Goal: Task Accomplishment & Management: Use online tool/utility

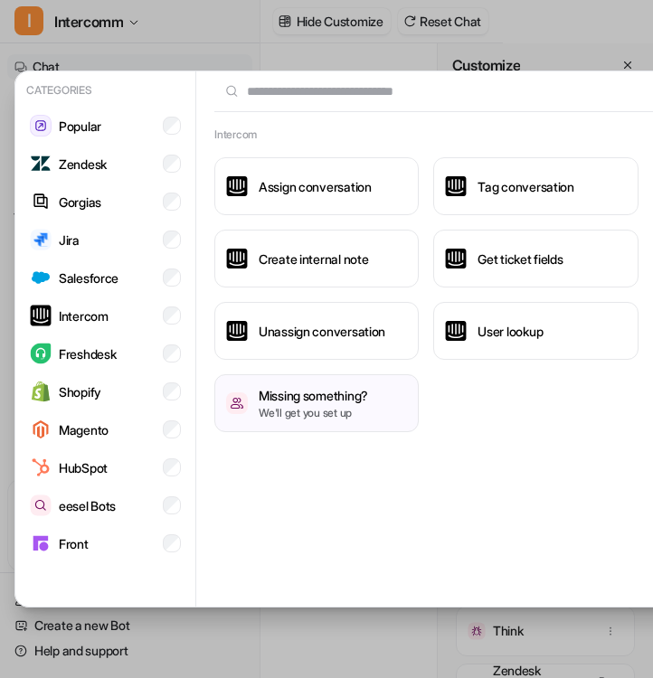
scroll to position [0, 220]
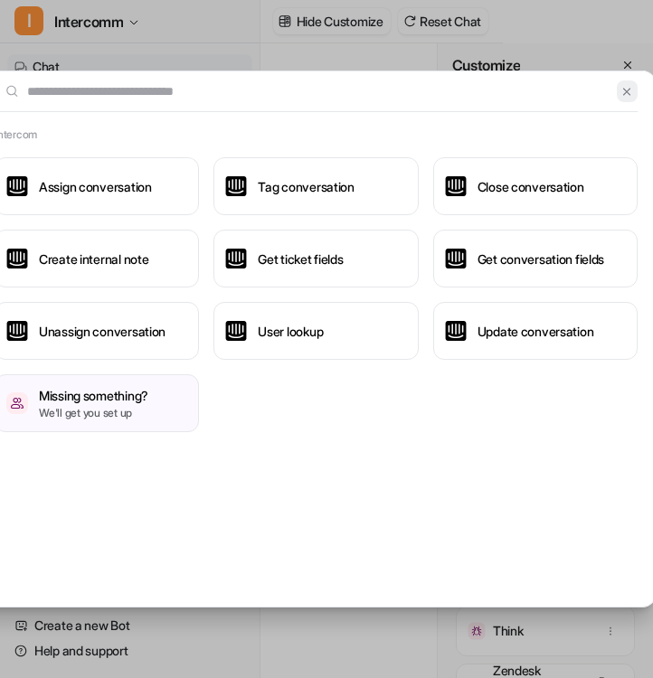
click at [623, 96] on img at bounding box center [626, 92] width 13 height 14
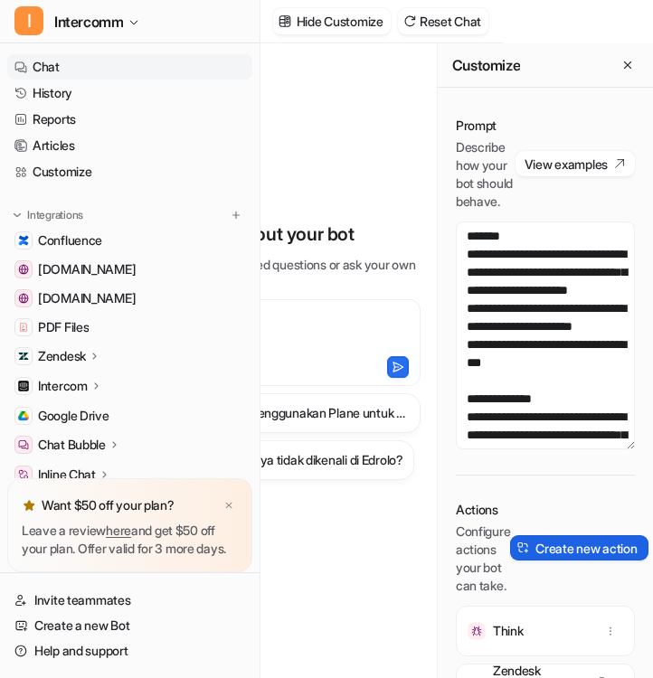
click at [570, 561] on button "Create new action" at bounding box center [578, 547] width 137 height 25
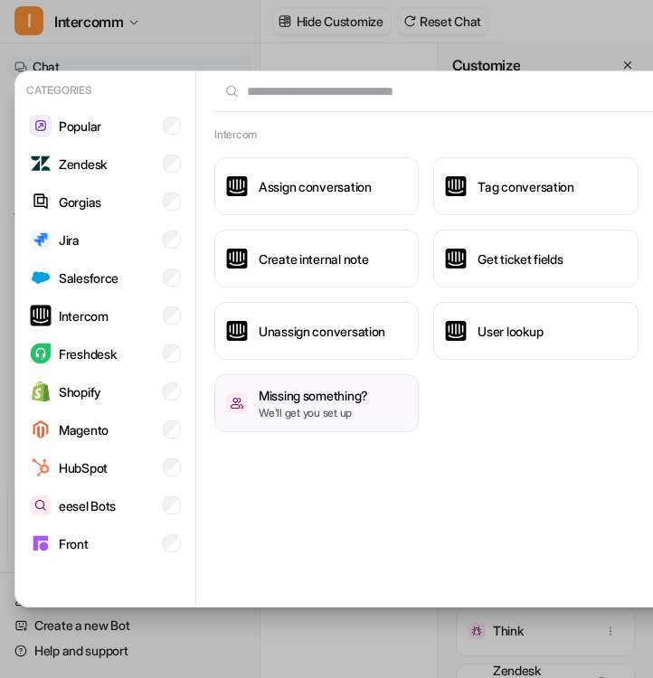
scroll to position [0, 164]
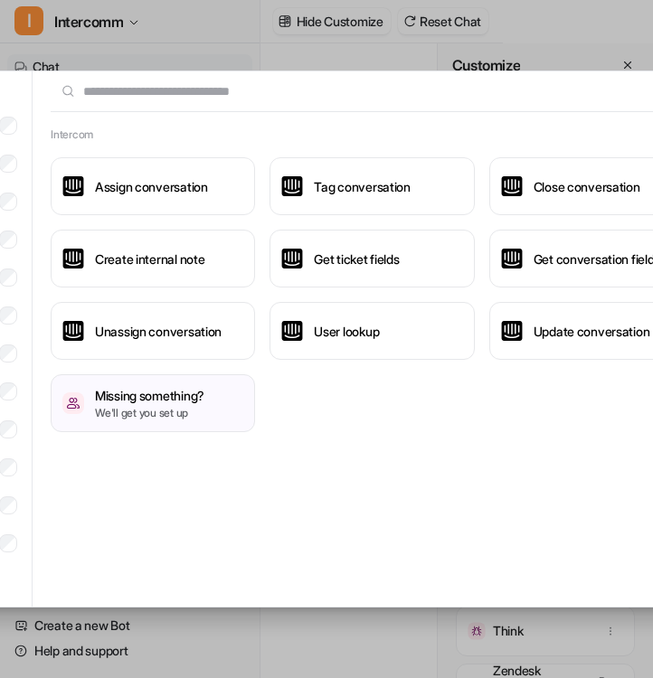
click at [302, 99] on input "text" at bounding box center [362, 91] width 622 height 40
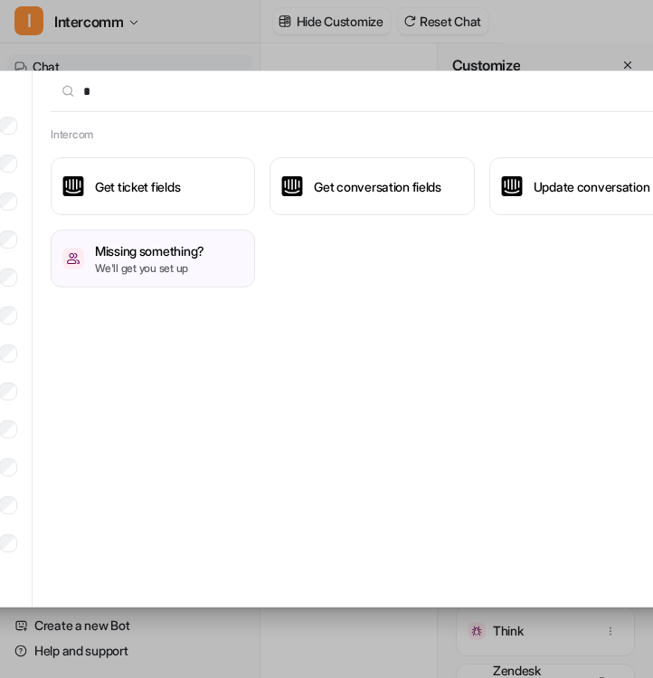
scroll to position [0, 0]
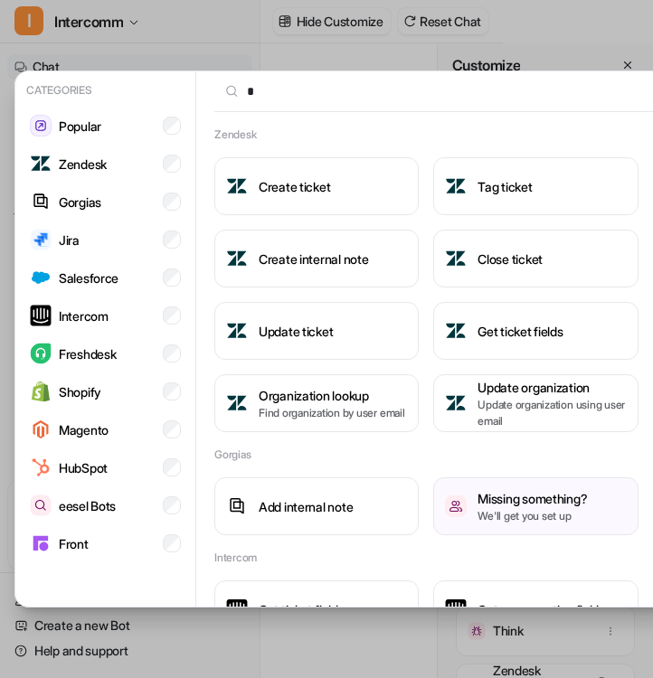
click at [318, 75] on input "*" at bounding box center [525, 91] width 622 height 40
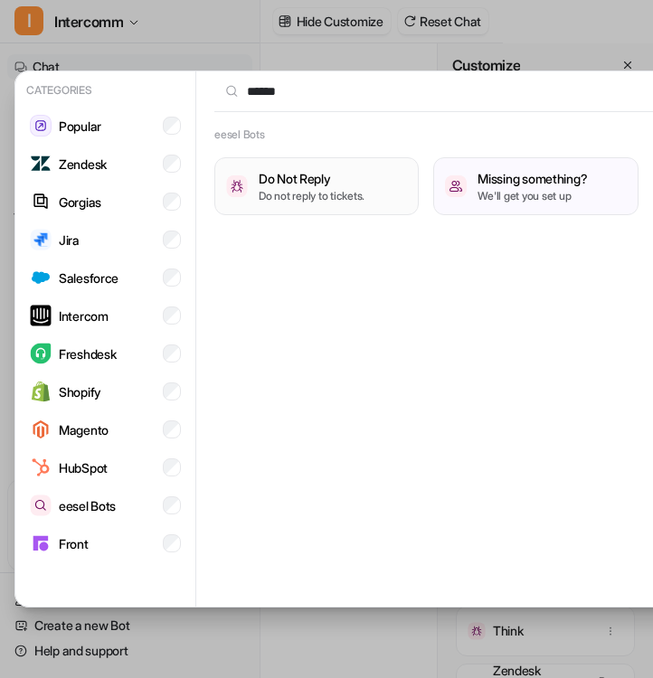
type input "******"
click at [373, 181] on button "Do Not Reply Do not reply to tickets." at bounding box center [316, 186] width 204 height 58
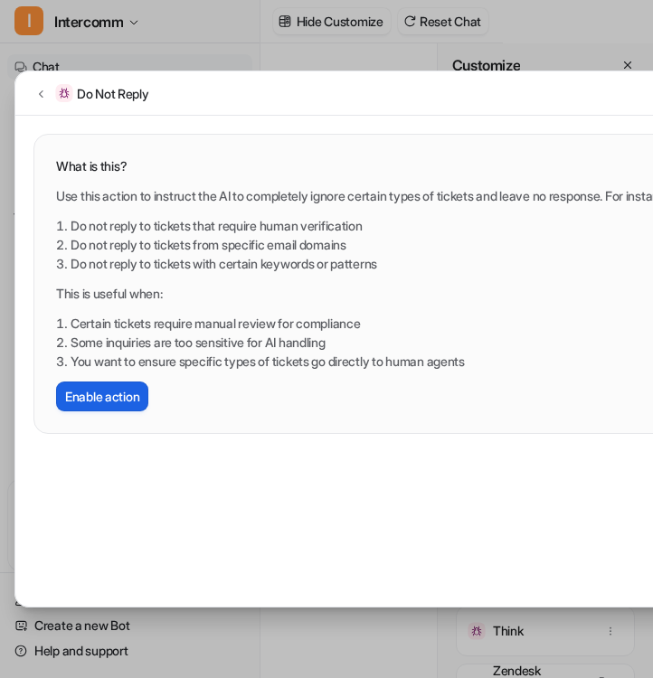
click at [114, 391] on button "Enable action" at bounding box center [102, 397] width 92 height 30
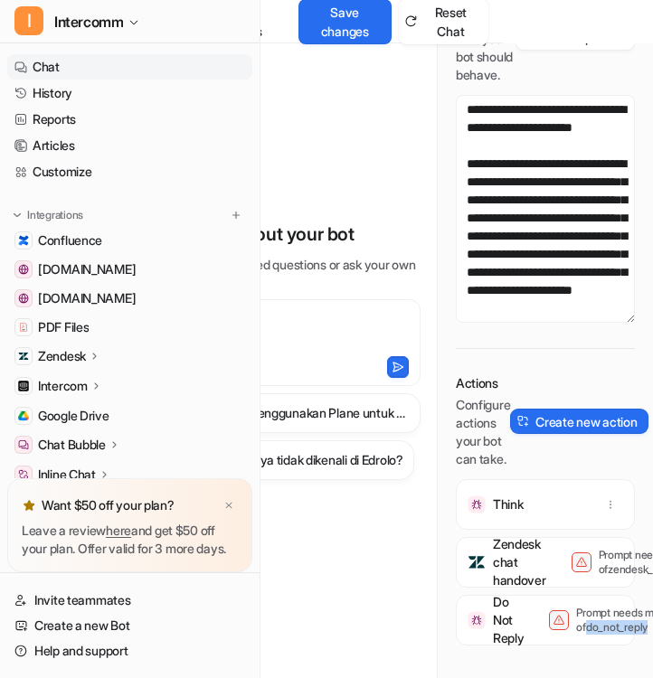
drag, startPoint x: 579, startPoint y: 628, endPoint x: 643, endPoint y: 626, distance: 64.2
click at [643, 626] on p "Prompt needs mention of do_not_reply" at bounding box center [648, 620] width 145 height 29
copy p "do_not_reply"
